Goal: Task Accomplishment & Management: Use online tool/utility

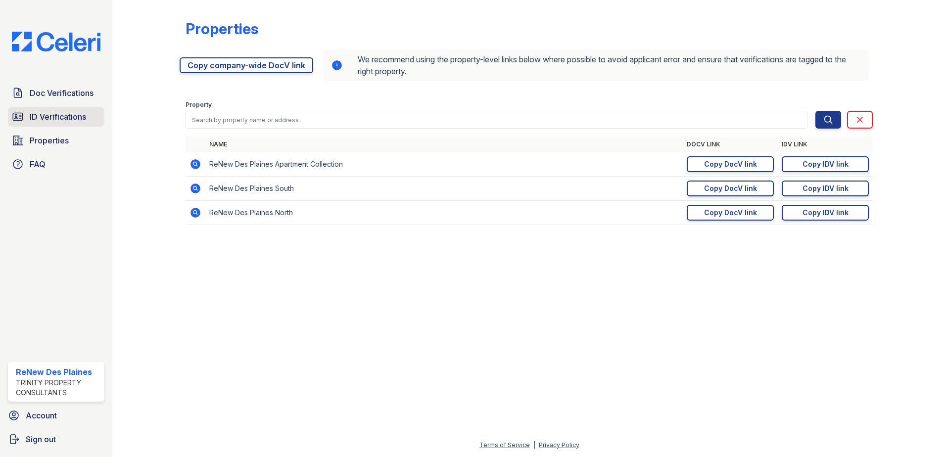
click at [66, 116] on span "ID Verifications" at bounding box center [58, 117] width 56 height 12
click at [67, 114] on span "ID Verifications" at bounding box center [58, 117] width 56 height 12
click at [68, 114] on span "ID Verifications" at bounding box center [58, 117] width 56 height 12
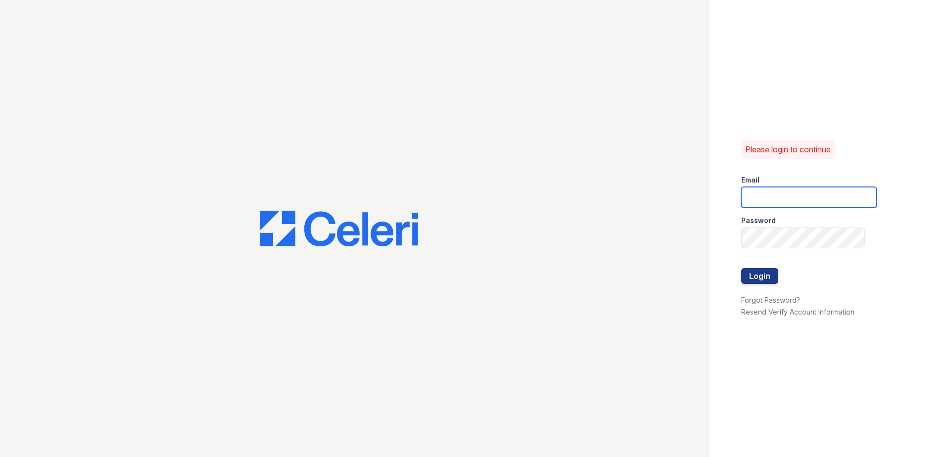
type input "[EMAIL_ADDRESS][DOMAIN_NAME]"
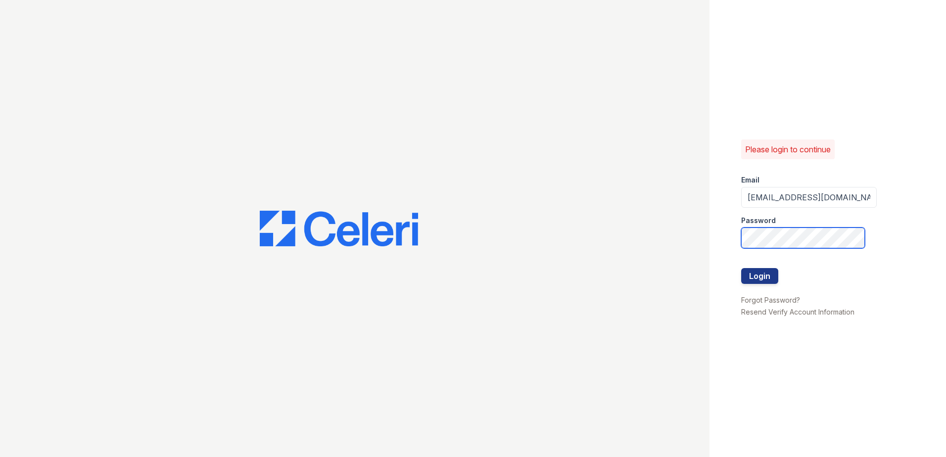
click at [563, 247] on div "Please login to continue Email [EMAIL_ADDRESS][DOMAIN_NAME] Password Login Forg…" at bounding box center [473, 228] width 946 height 457
click at [754, 284] on div at bounding box center [809, 289] width 136 height 10
click at [758, 279] on button "Login" at bounding box center [759, 276] width 37 height 16
click at [763, 276] on button "Login" at bounding box center [759, 276] width 37 height 16
click at [770, 274] on button "Login" at bounding box center [759, 276] width 37 height 16
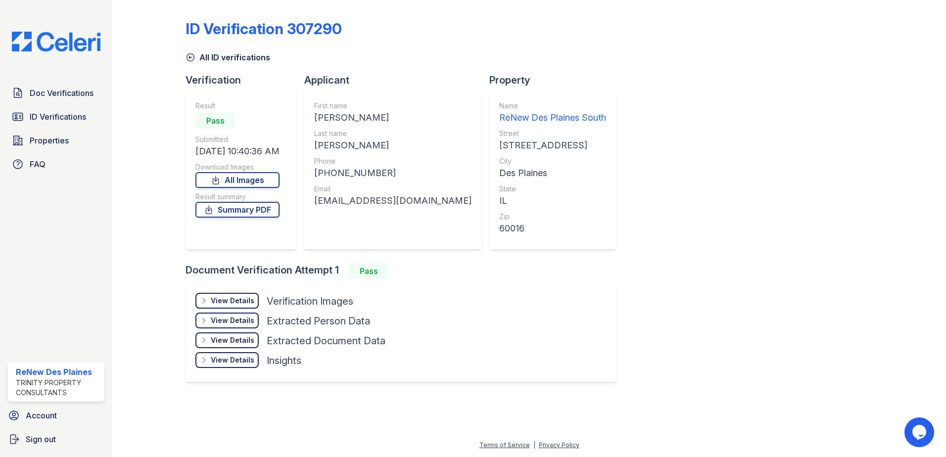
click at [231, 296] on div "View Details" at bounding box center [233, 301] width 44 height 10
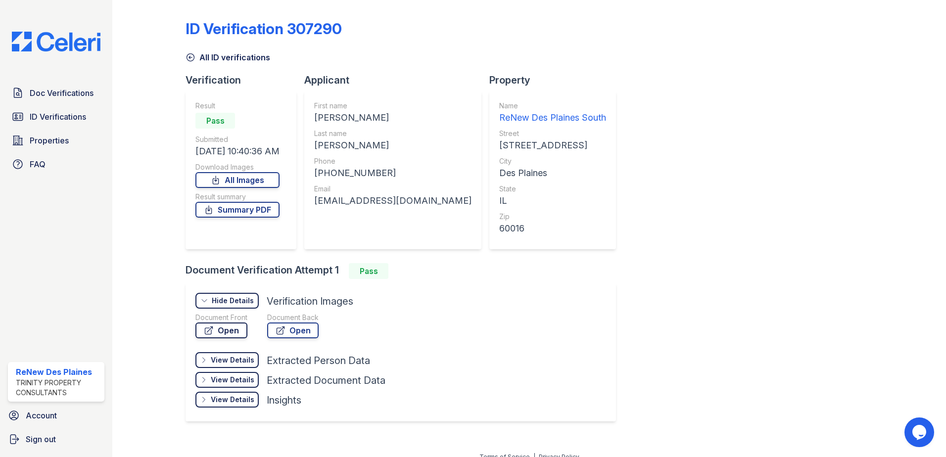
click at [232, 328] on link "Open" at bounding box center [221, 331] width 52 height 16
